Goal: Answer question/provide support: Share knowledge or assist other users

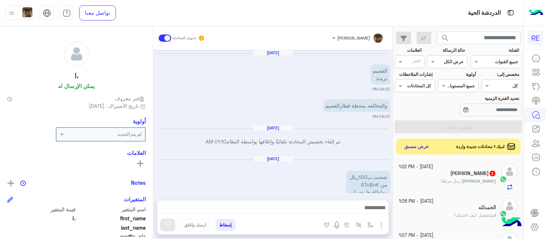
scroll to position [292, 0]
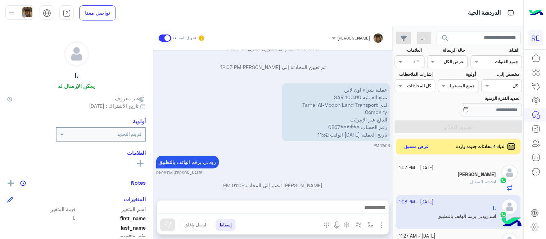
click at [333, 185] on div "[PERSON_NAME] انضم إلى المحادثة 01:08 PM" at bounding box center [273, 188] width 234 height 13
click at [407, 150] on button "عرض مسبق" at bounding box center [416, 147] width 30 height 10
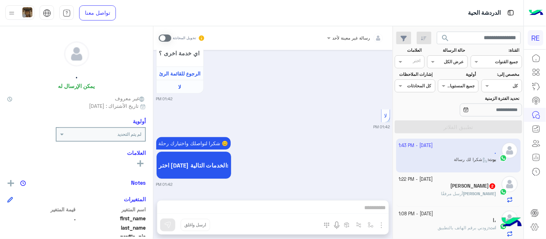
click at [167, 37] on span at bounding box center [165, 38] width 13 height 7
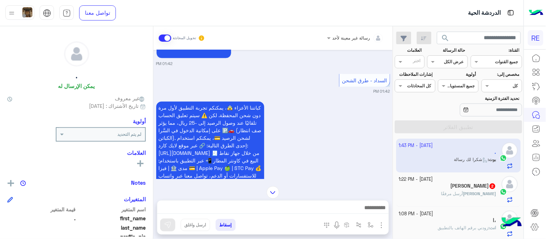
scroll to position [544, 0]
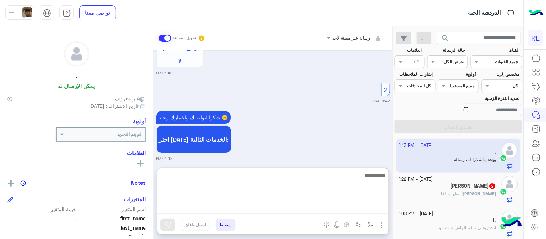
click at [256, 203] on textarea at bounding box center [272, 192] width 231 height 43
type textarea "**********"
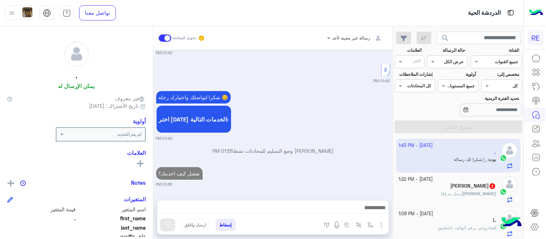
scroll to position [583, 0]
click at [433, 186] on div "[PERSON_NAME] 2" at bounding box center [447, 187] width 97 height 8
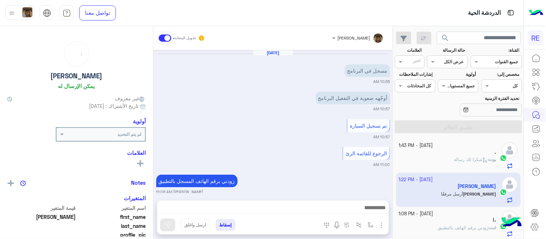
scroll to position [223, 0]
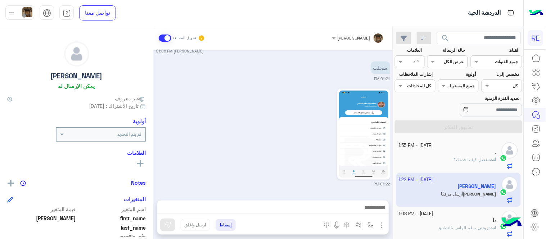
drag, startPoint x: 155, startPoint y: 182, endPoint x: 149, endPoint y: 159, distance: 23.5
click at [149, 159] on mat-drawer-container "[PERSON_NAME] تحويل المحادثة [DATE] مسجل في البرنامج 10:55 AM أوجّهه صعوبة في ا…" at bounding box center [196, 134] width 392 height 216
click at [157, 166] on div "[DATE] مسجل في البرنامج 10:55 AM أوجّهه صعوبة في التفعيل البرنامج 10:57 AM تم ت…" at bounding box center [272, 121] width 239 height 143
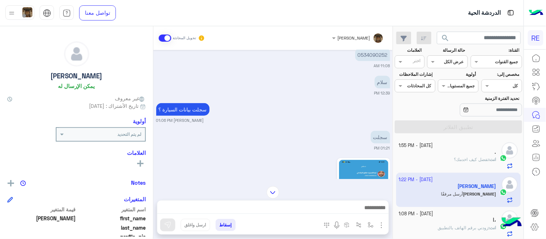
scroll to position [141, 0]
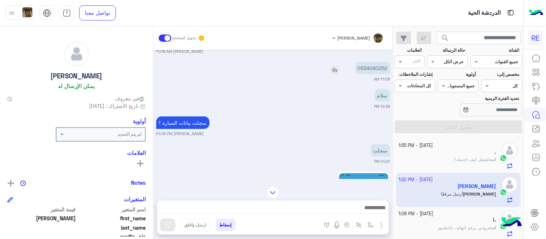
click at [373, 67] on p "0534090252" at bounding box center [372, 68] width 35 height 13
copy p "0534090252"
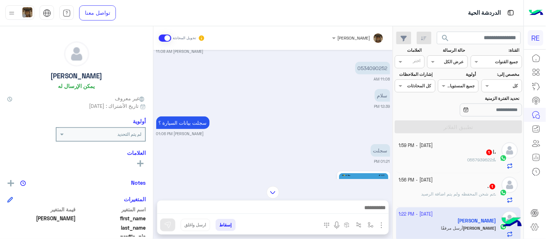
click at [298, 137] on div "[DATE] مسجل في البرنامج 10:55 AM أوجّهه صعوبة في التفعيل البرنامج 10:57 AM تم ت…" at bounding box center [272, 114] width 239 height 129
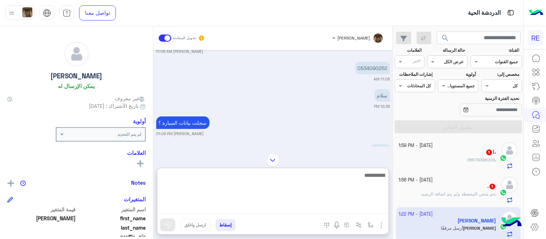
click at [279, 208] on textarea at bounding box center [272, 192] width 231 height 43
type textarea "**********"
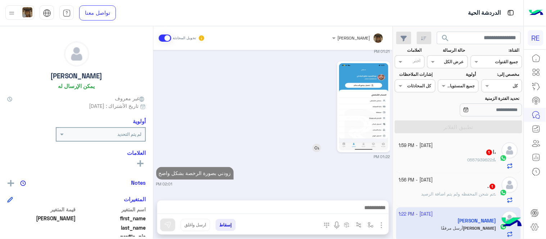
scroll to position [251, 0]
click at [347, 125] on div "01:22 PM" at bounding box center [273, 110] width 234 height 100
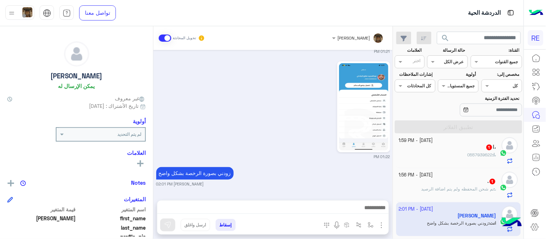
scroll to position [0, 0]
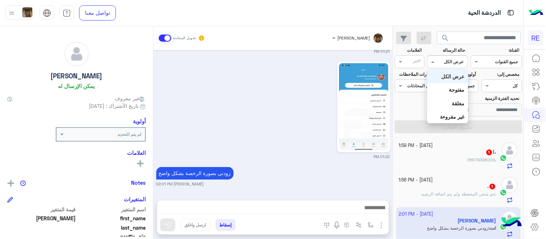
click at [449, 60] on input "text" at bounding box center [455, 61] width 17 height 6
click at [452, 119] on b "غير مقروءة" at bounding box center [452, 117] width 24 height 6
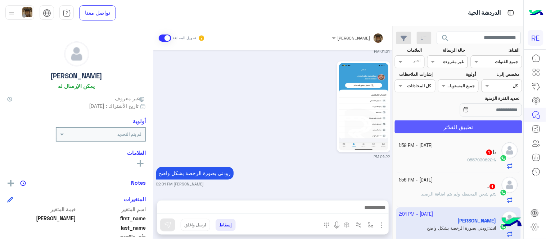
click at [441, 130] on button "تطبيق الفلاتر" at bounding box center [457, 126] width 127 height 13
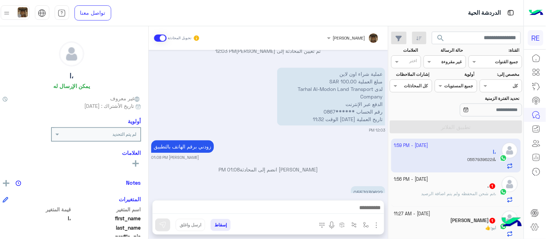
scroll to position [531, 0]
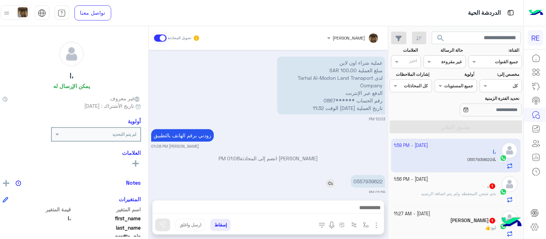
click at [373, 175] on p "0557939622" at bounding box center [368, 181] width 34 height 13
copy p "0557939622"
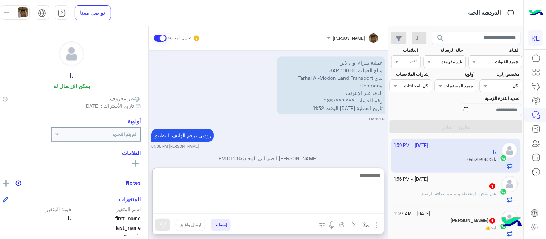
click at [314, 206] on textarea at bounding box center [267, 192] width 231 height 43
type textarea "********"
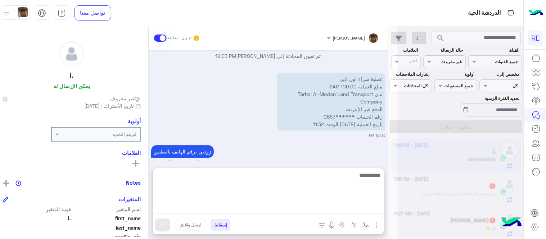
scroll to position [608, 0]
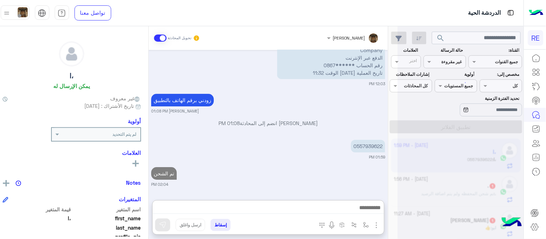
click at [314, 138] on div "[DATE] ،ا طلب التحدث إلى مسؤول بشري 01:07 AM عزيزي المستفيد، نود إبلاغكم بأنه ت…" at bounding box center [268, 121] width 239 height 143
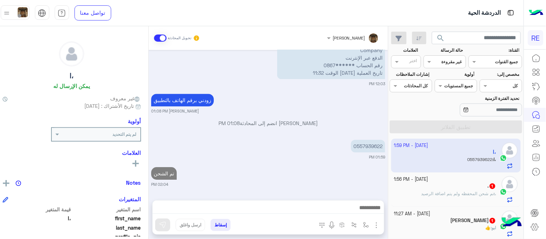
scroll to position [559, 0]
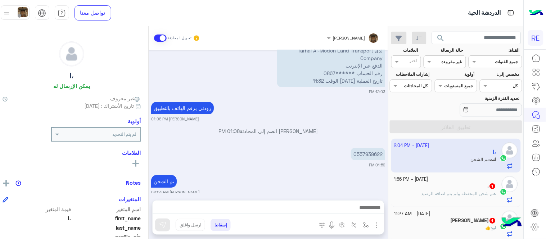
click at [440, 188] on div ". 1" at bounding box center [445, 187] width 102 height 8
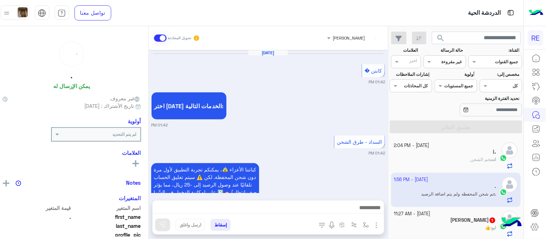
scroll to position [306, 0]
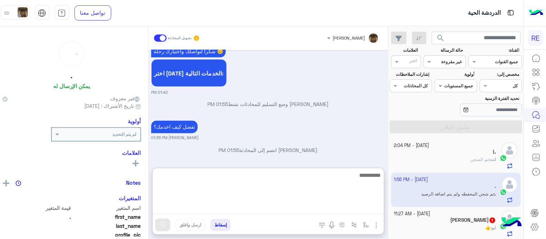
click at [311, 207] on textarea at bounding box center [267, 192] width 231 height 43
type textarea "**********"
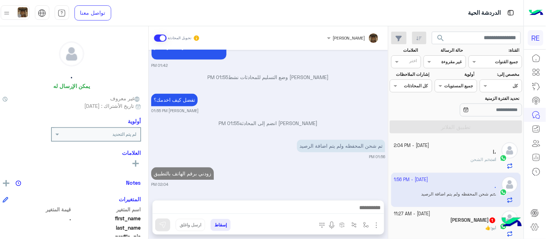
scroll to position [342, 0]
click at [485, 226] on span "👍" at bounding box center [487, 227] width 5 height 5
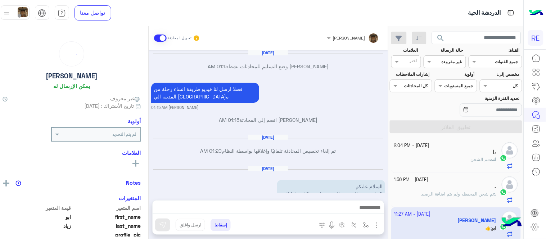
scroll to position [178, 0]
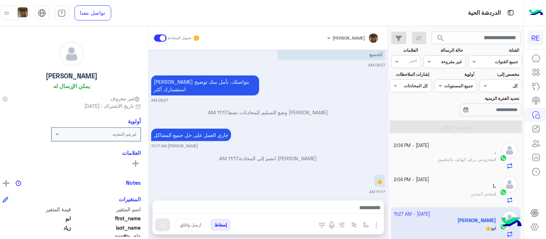
click at [394, 147] on div "[DATE] - 2:04 PM . انت : زودني برقم الهاتف بالتطبيق [DATE] - 2:04 PM ،ا انت : ت…" at bounding box center [455, 189] width 135 height 106
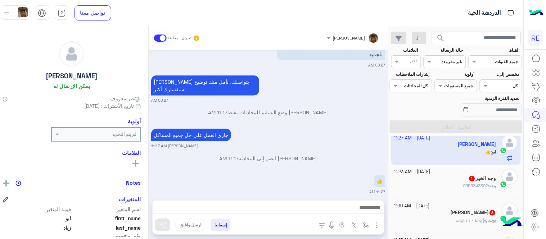
scroll to position [87, 0]
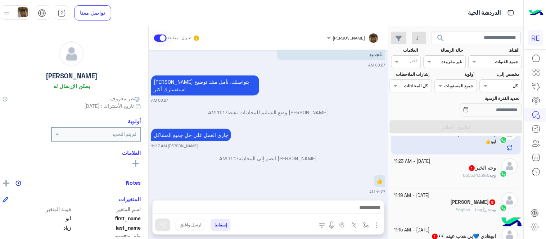
click at [436, 178] on div "وجه : 0555343392" at bounding box center [445, 178] width 102 height 13
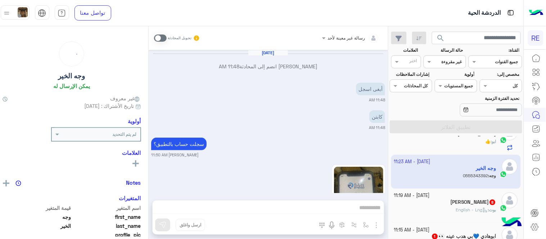
scroll to position [296, 0]
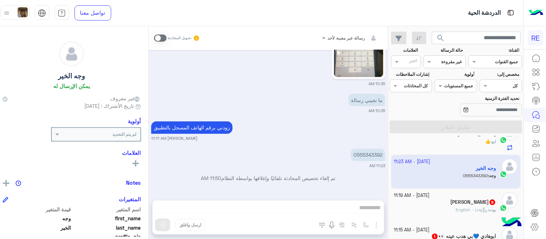
click at [422, 200] on div "[PERSON_NAME] 8" at bounding box center [445, 203] width 102 height 8
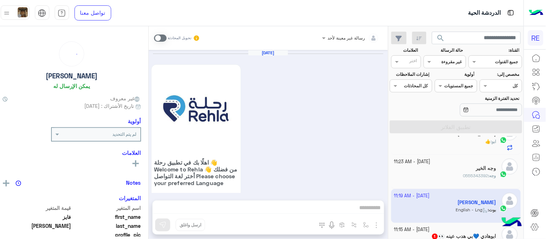
scroll to position [660, 0]
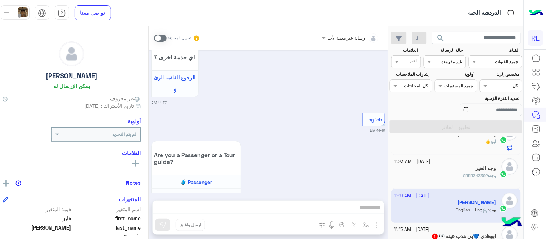
click at [163, 37] on span at bounding box center [160, 38] width 13 height 7
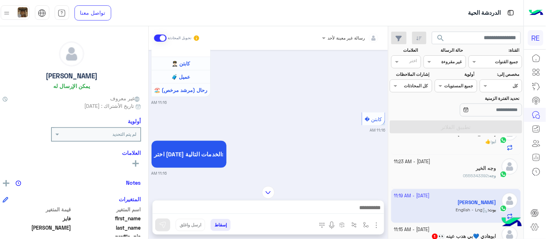
scroll to position [227, 0]
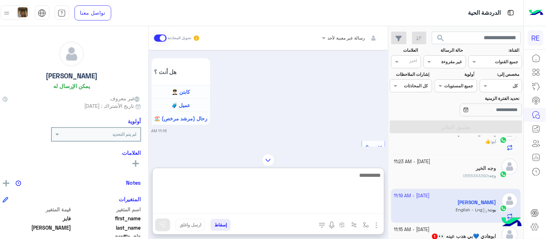
click at [286, 207] on textarea at bounding box center [267, 192] width 231 height 43
type textarea "**********"
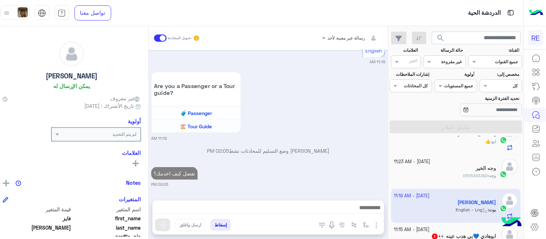
scroll to position [706, 0]
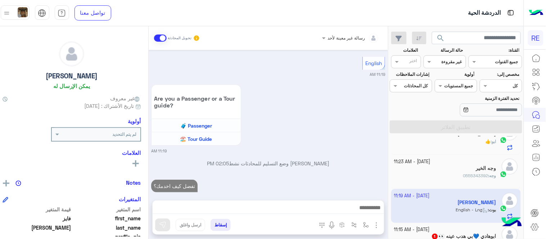
click at [366, 139] on div "[DATE] اهلًا بك في تطبيق رحلة 👋 Welcome to [GEOGRAPHIC_DATA] 👋 من فضلك أختر لغة…" at bounding box center [268, 121] width 239 height 143
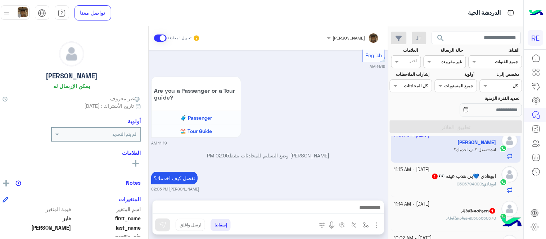
scroll to position [149, 0]
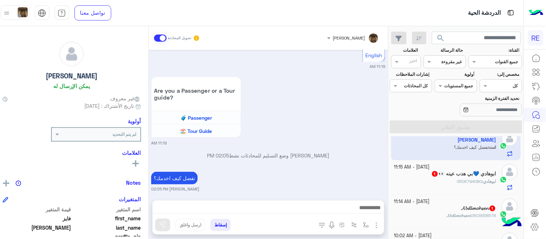
click at [438, 181] on div "ابوهادي : 0506794090" at bounding box center [445, 184] width 102 height 13
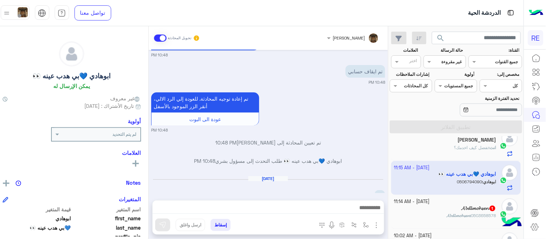
scroll to position [749, 0]
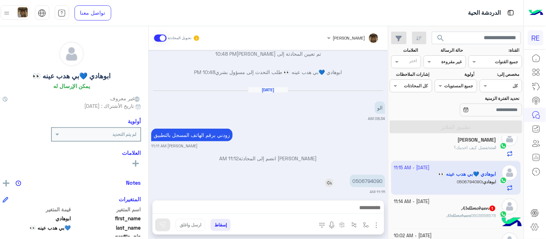
click at [370, 177] on p "0506794090" at bounding box center [367, 181] width 35 height 13
copy p "0506794090"
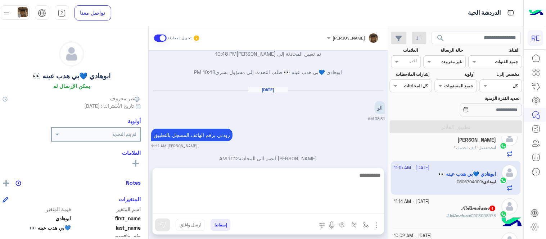
click at [315, 213] on textarea at bounding box center [267, 192] width 231 height 43
type textarea "********"
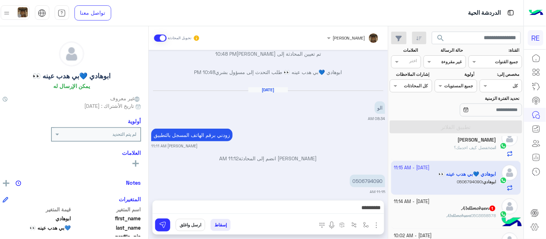
click at [299, 127] on div "زودني برقم الهاتف المسجل بالتطبيق [PERSON_NAME] 11:11 AM" at bounding box center [268, 138] width 234 height 22
click at [154, 183] on mat-drawer-container "[PERSON_NAME] تحويل المحادثة [DATE] تم إعادة توجيه المحادثة. للعودة إلي الرد ال…" at bounding box center [191, 134] width 392 height 216
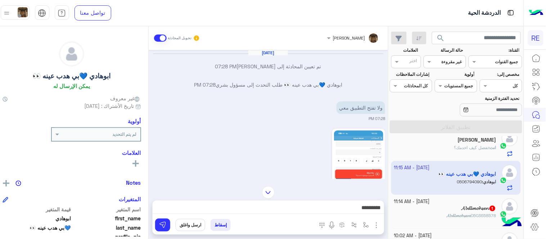
scroll to position [421, 0]
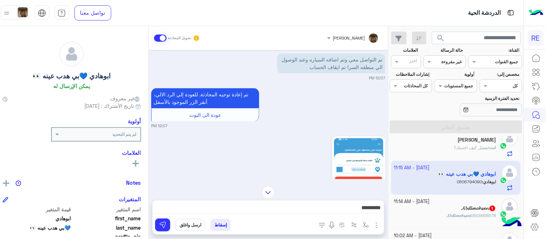
click at [187, 160] on div "12:07 PM" at bounding box center [268, 184] width 234 height 100
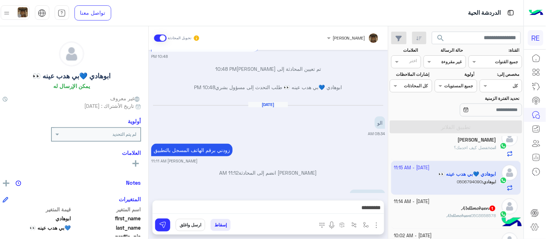
scroll to position [1637, 0]
click at [446, 213] on span "𝓐𝓫𝓭𝓵𝓶𝓸𝓱𝓼𝓮𝓷" at bounding box center [457, 215] width 23 height 5
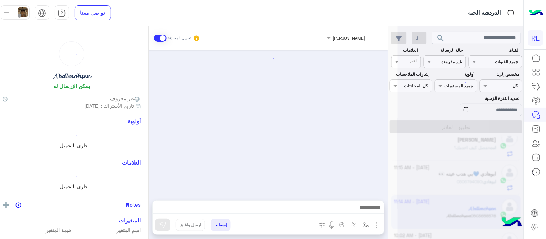
click at [439, 213] on div at bounding box center [460, 122] width 126 height 239
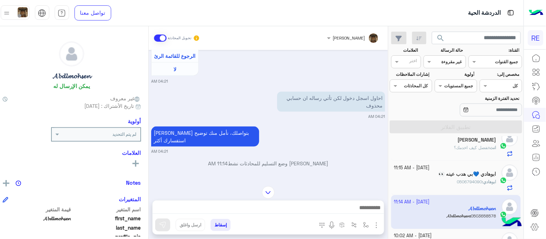
scroll to position [243, 0]
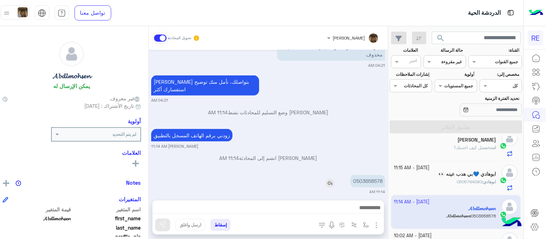
click at [373, 175] on p "0503658578" at bounding box center [367, 181] width 35 height 13
copy p "0503658578"
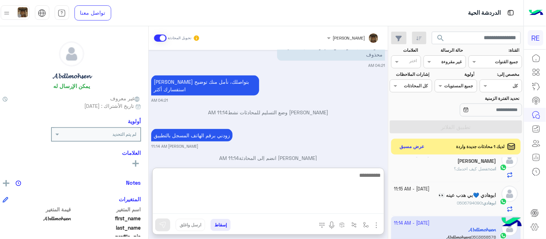
click at [320, 212] on textarea at bounding box center [267, 192] width 231 height 43
type textarea "********"
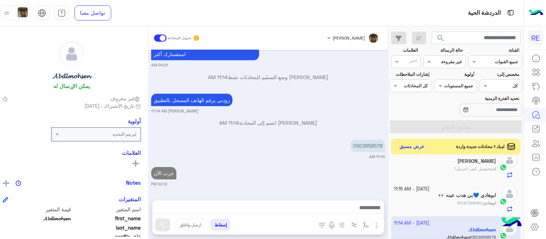
click at [344, 143] on div "[DATE] شكاوى 04:21 AM فضلا اختر نوع الشكوى ماليه تقنية اخرى 04:21 AM اخرى 04:21…" at bounding box center [268, 121] width 239 height 143
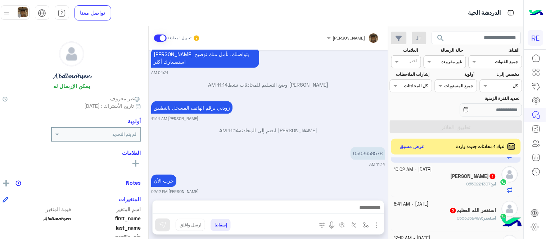
scroll to position [227, 0]
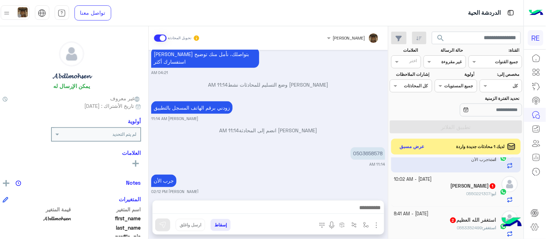
click at [443, 195] on div "ابو : 0550221307" at bounding box center [445, 197] width 102 height 13
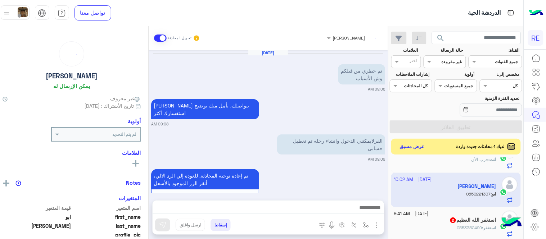
scroll to position [160, 0]
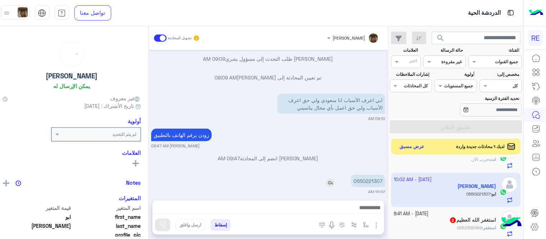
click at [374, 175] on p "0550221307" at bounding box center [368, 181] width 34 height 13
copy p "0550221307"
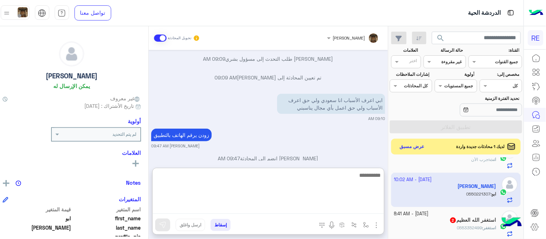
click at [288, 205] on textarea at bounding box center [267, 192] width 231 height 43
type textarea "**********"
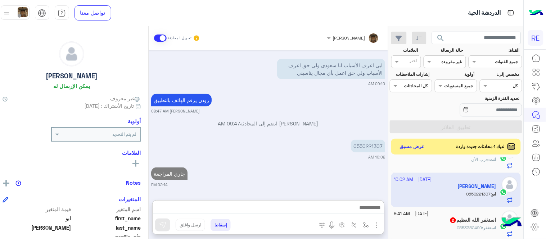
click at [328, 160] on div "[PERSON_NAME] تحويل المحادثة [DATE] تم حظري من قبلكم وش الأسباب 09:08 AM [PERSO…" at bounding box center [268, 134] width 239 height 216
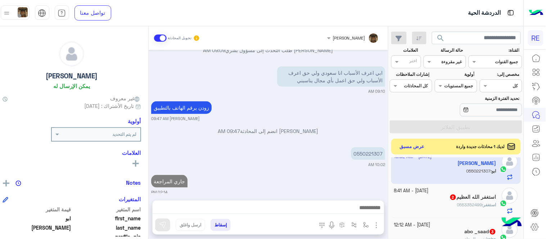
scroll to position [256, 0]
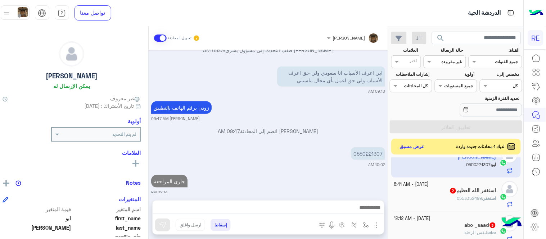
click at [434, 191] on div "استغفر [DEMOGRAPHIC_DATA] العظيم 2" at bounding box center [445, 192] width 102 height 8
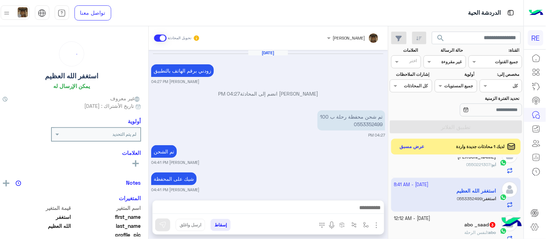
scroll to position [241, 0]
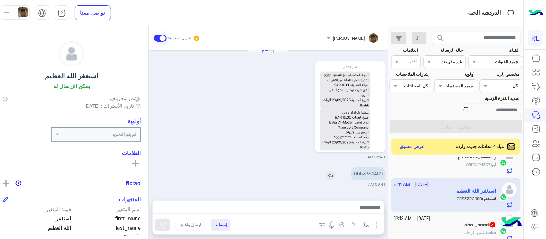
click at [370, 173] on p "0553352499" at bounding box center [368, 174] width 34 height 13
copy p "0553352499"
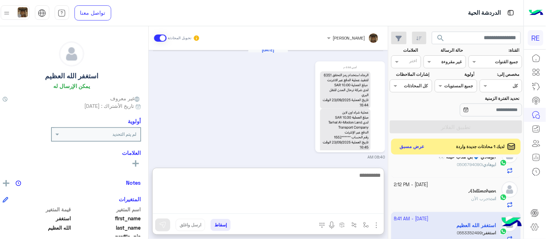
click at [333, 203] on textarea at bounding box center [267, 192] width 231 height 43
type textarea "********"
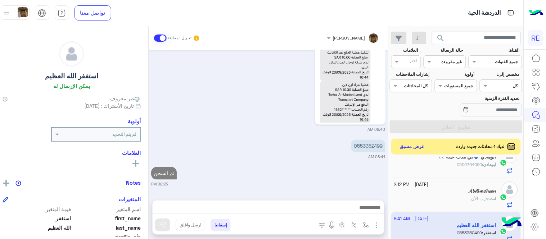
click at [296, 144] on div "[DATE] زودني برقم الهاتف بالتطبيق [PERSON_NAME] 04:27 PM [PERSON_NAME] انضم إلى…" at bounding box center [268, 121] width 239 height 143
click at [394, 193] on div "[DATE] - 2:20 PM . 1 . : 0535934799 [DATE] - 2:19 PM _____________________ (USE…" at bounding box center [455, 200] width 135 height 85
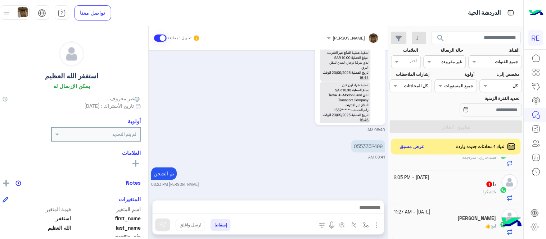
scroll to position [105, 0]
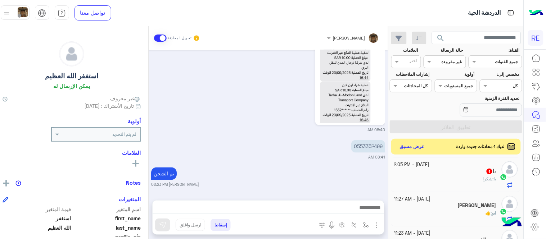
click at [429, 178] on div "،ا : شكرا" at bounding box center [445, 182] width 102 height 13
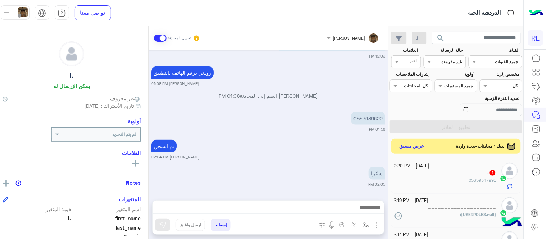
click at [416, 145] on button "عرض مسبق" at bounding box center [411, 147] width 30 height 10
